Goal: Check status: Check status

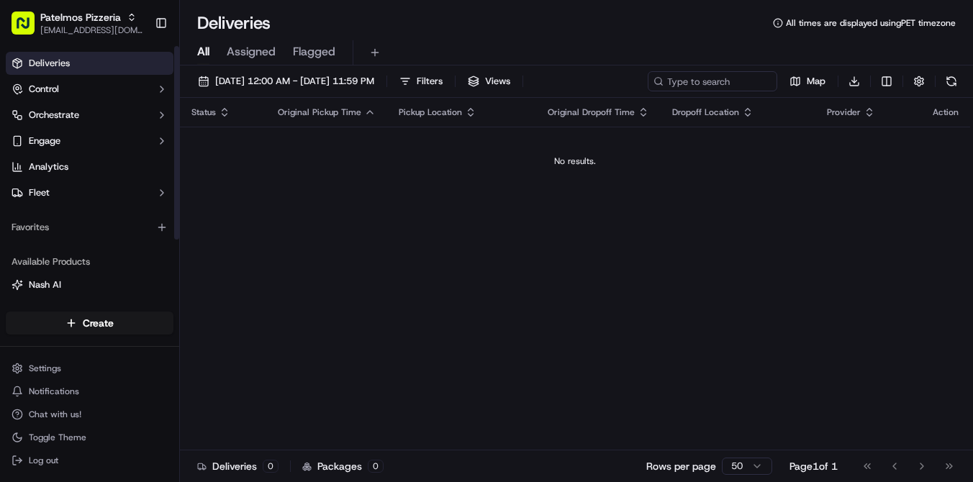
click at [223, 66] on div "[DATE] 12:00 AM - [DATE] 11:59 PM Filters Views Map Download Status Original Pi…" at bounding box center [576, 275] width 793 height 420
click at [226, 89] on button "[DATE] 12:00 AM - [DATE] 11:59 PM" at bounding box center [285, 81] width 189 height 20
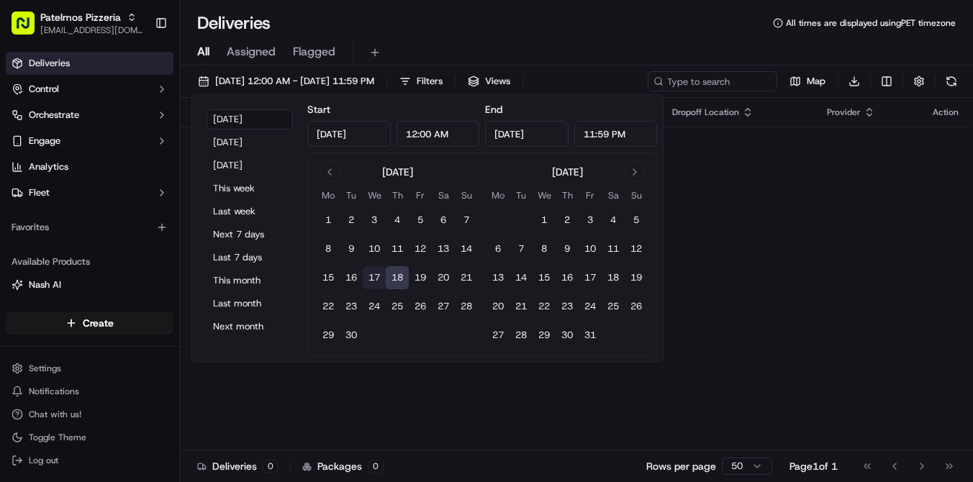
click at [375, 276] on button "17" at bounding box center [374, 277] width 23 height 23
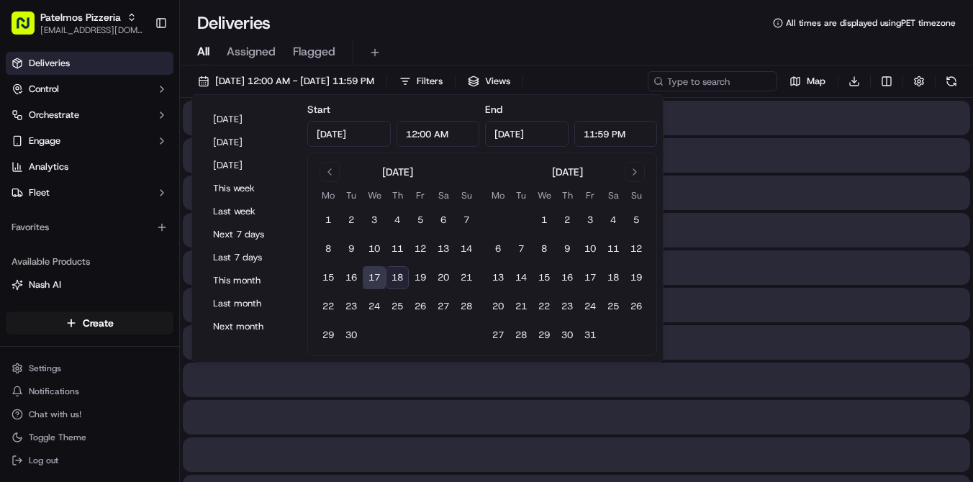
type input "[DATE]"
click at [466, 46] on div "All Assigned Flagged" at bounding box center [576, 52] width 793 height 25
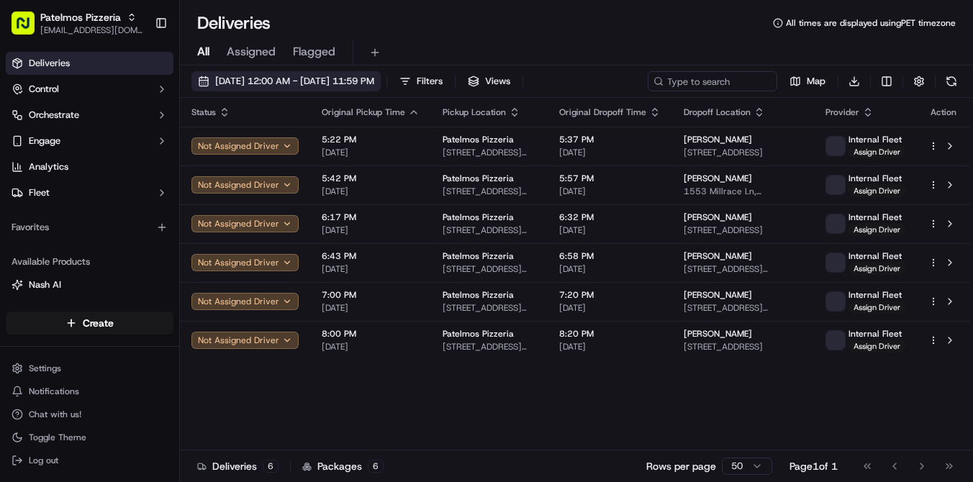
click at [304, 83] on span "[DATE] 12:00 AM - [DATE] 11:59 PM" at bounding box center [294, 81] width 159 height 13
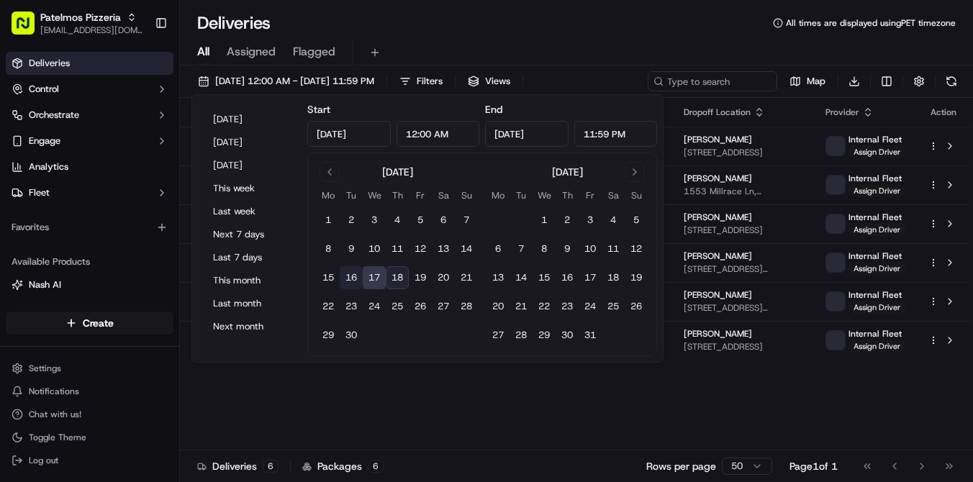
click at [357, 281] on button "16" at bounding box center [351, 277] width 23 height 23
type input "[DATE]"
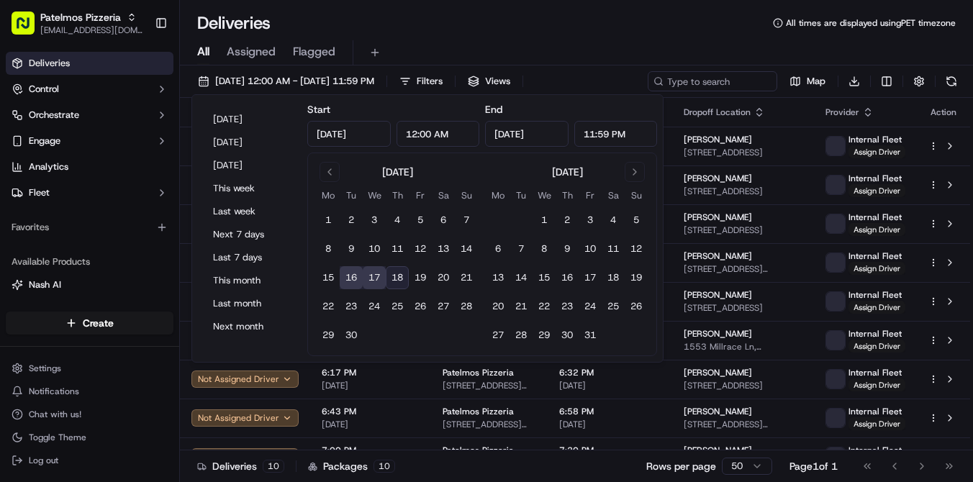
click at [597, 31] on div "Deliveries All times are displayed using PET timezone" at bounding box center [576, 23] width 793 height 23
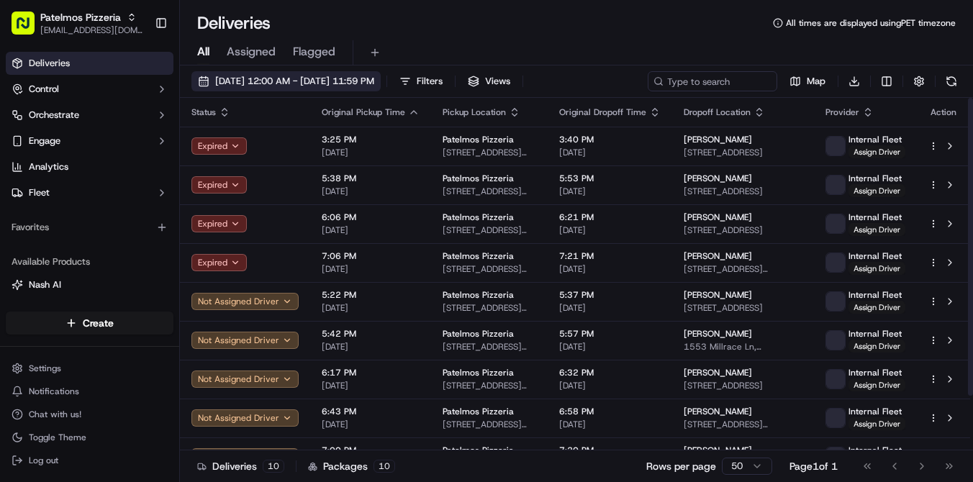
click at [297, 73] on button "[DATE] 12:00 AM - [DATE] 11:59 PM" at bounding box center [285, 81] width 189 height 20
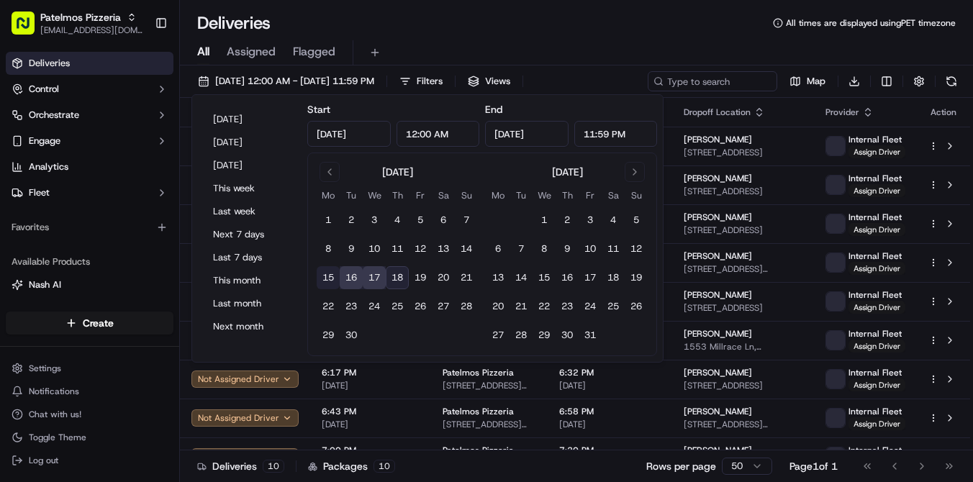
click at [333, 281] on button "15" at bounding box center [328, 277] width 23 height 23
type input "[DATE]"
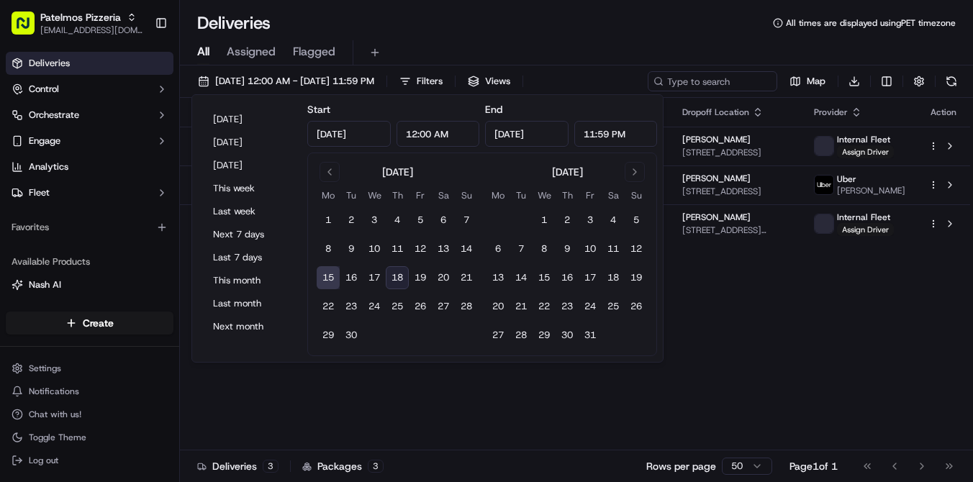
click at [532, 18] on div "Deliveries All times are displayed using PET timezone" at bounding box center [576, 23] width 793 height 23
